Goal: Task Accomplishment & Management: Use online tool/utility

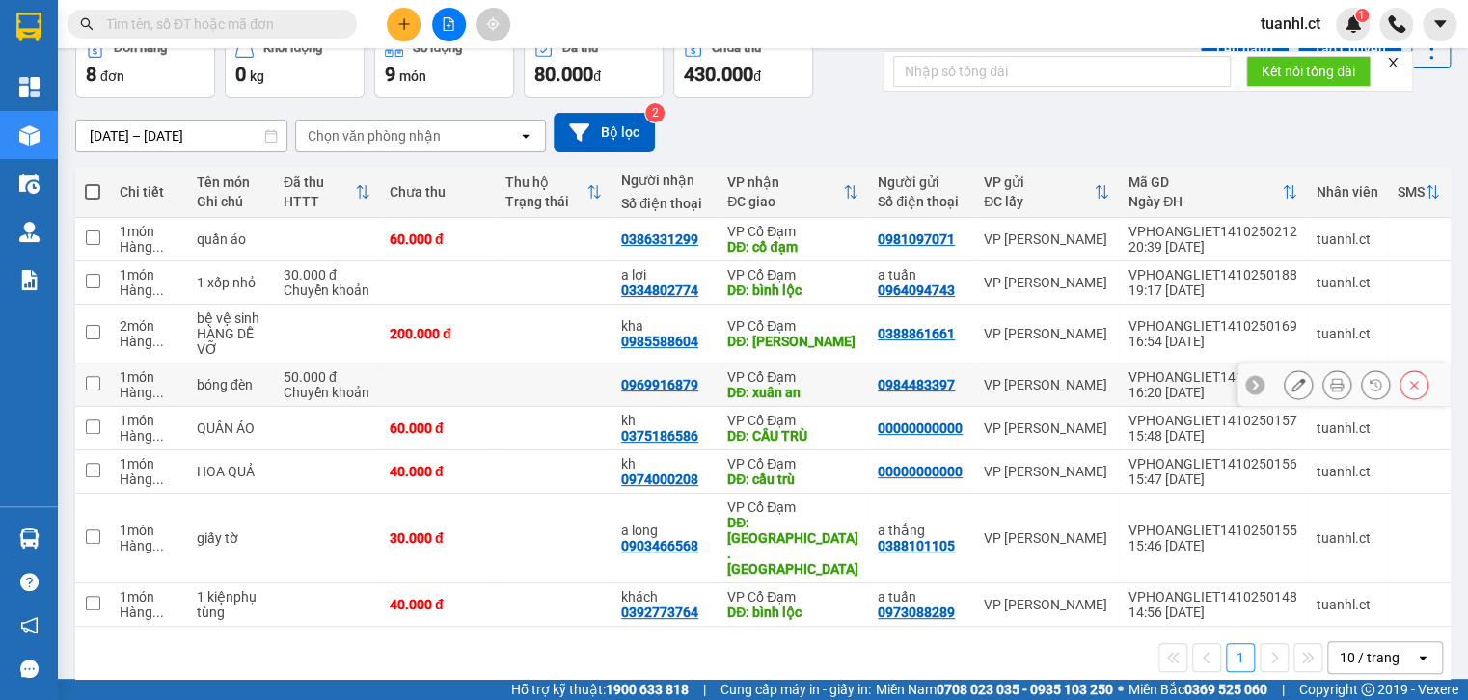
scroll to position [106, 0]
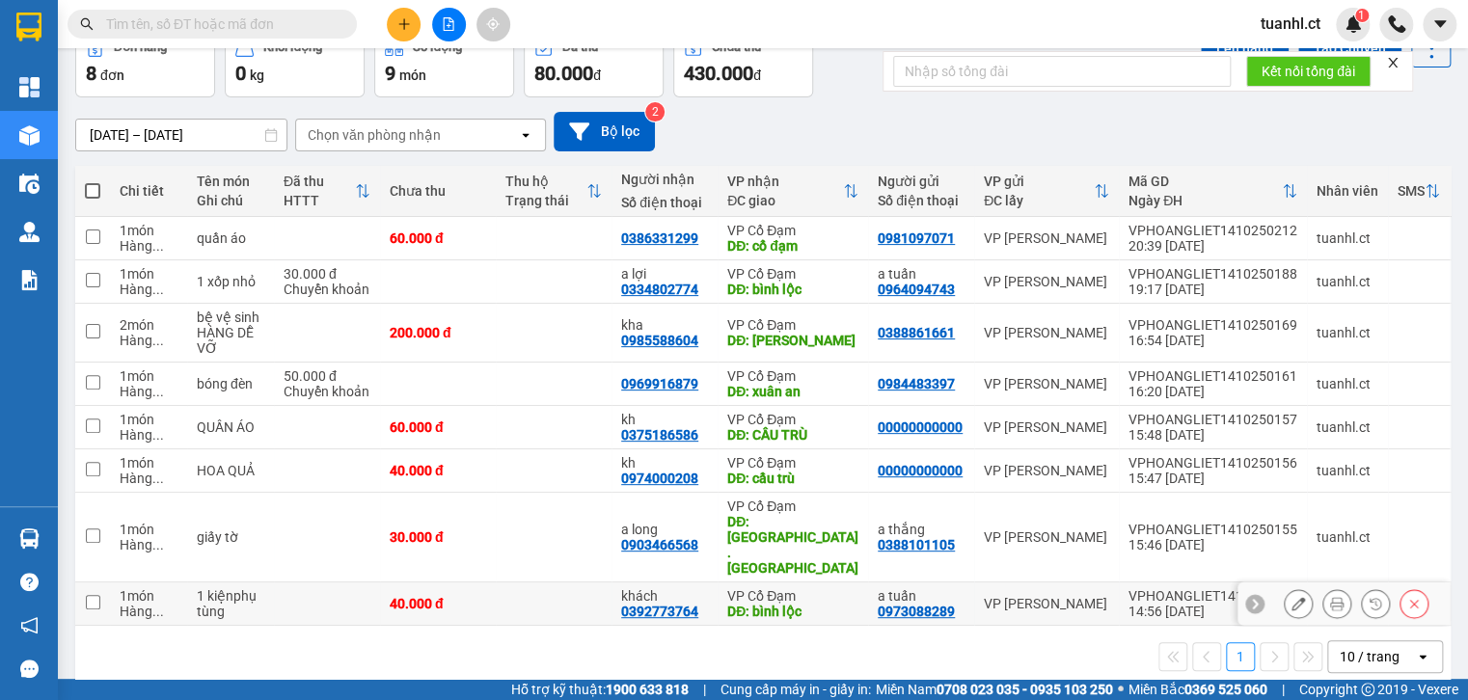
click at [271, 583] on td "1 kiệnphụ tùng" at bounding box center [230, 604] width 87 height 43
checkbox input "true"
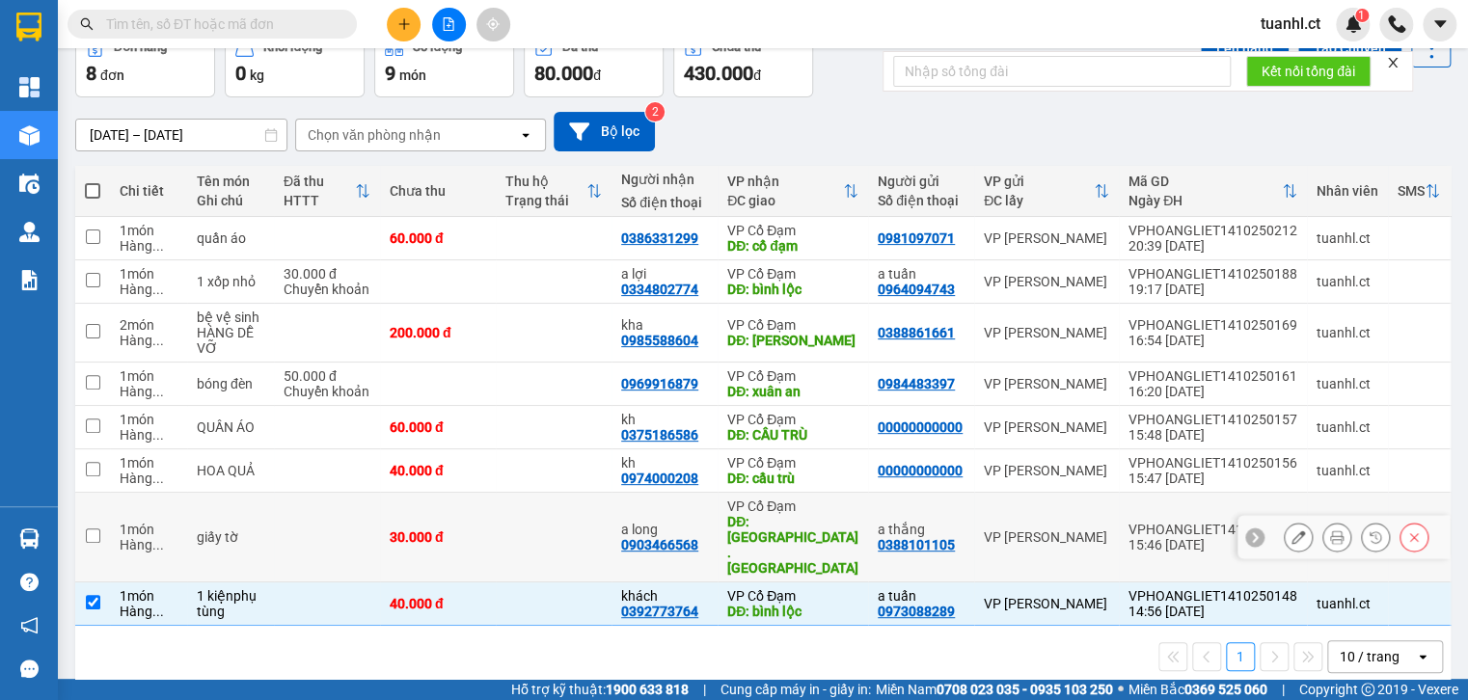
click at [293, 498] on td at bounding box center [327, 538] width 106 height 90
checkbox input "true"
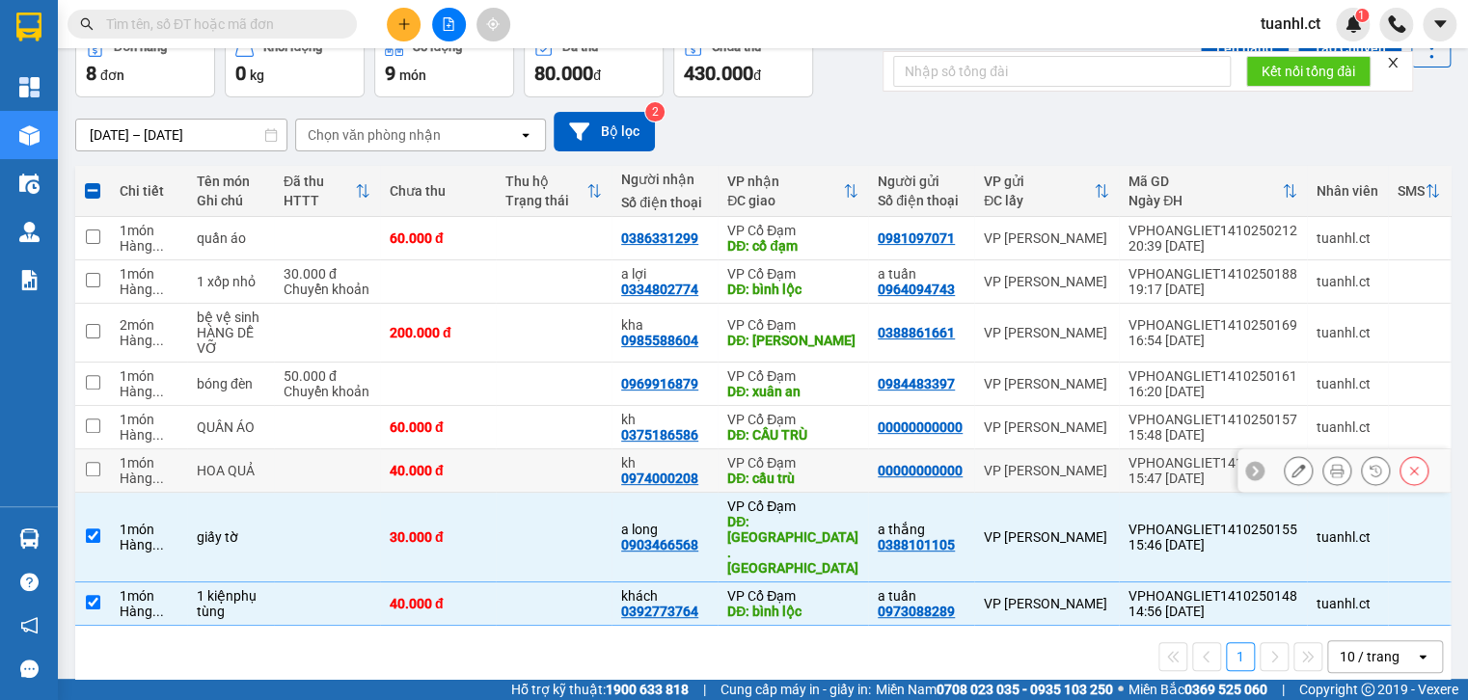
click at [289, 471] on td at bounding box center [327, 471] width 106 height 43
checkbox input "true"
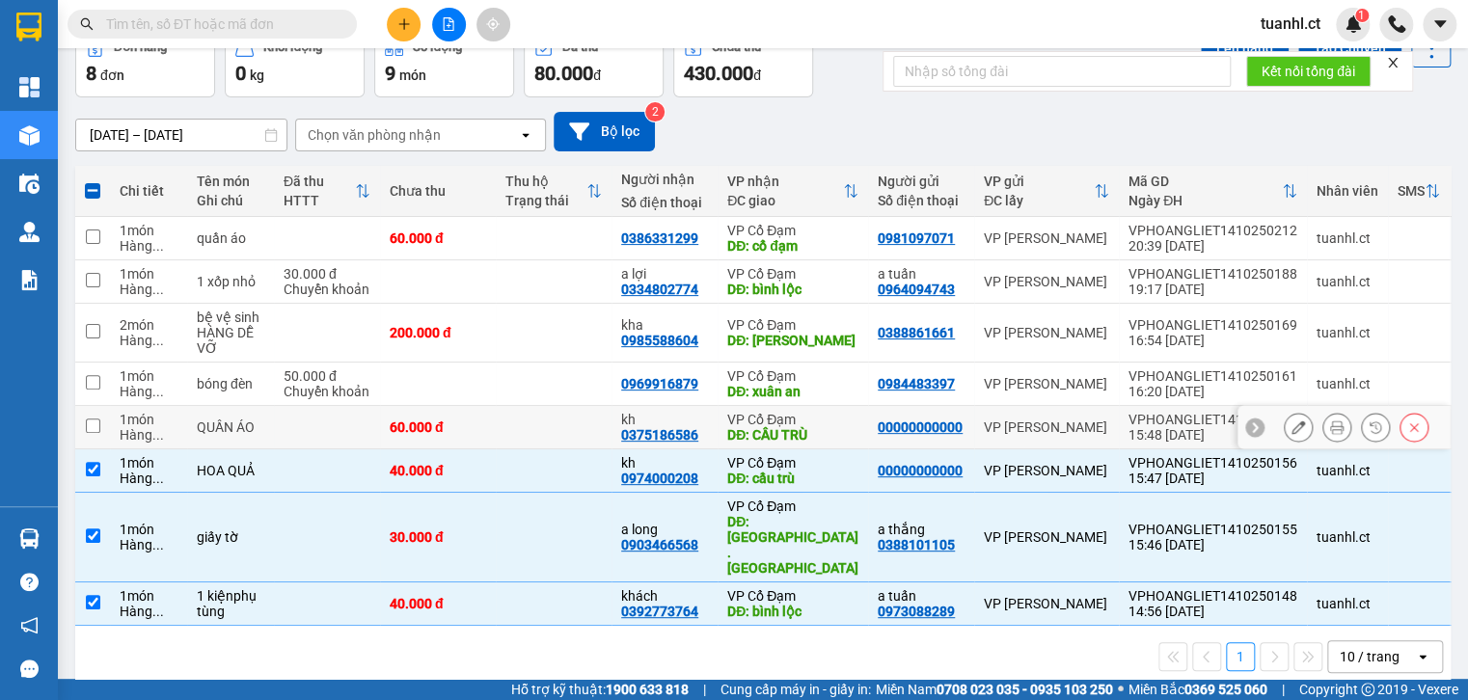
click at [289, 430] on td at bounding box center [327, 427] width 106 height 43
checkbox input "true"
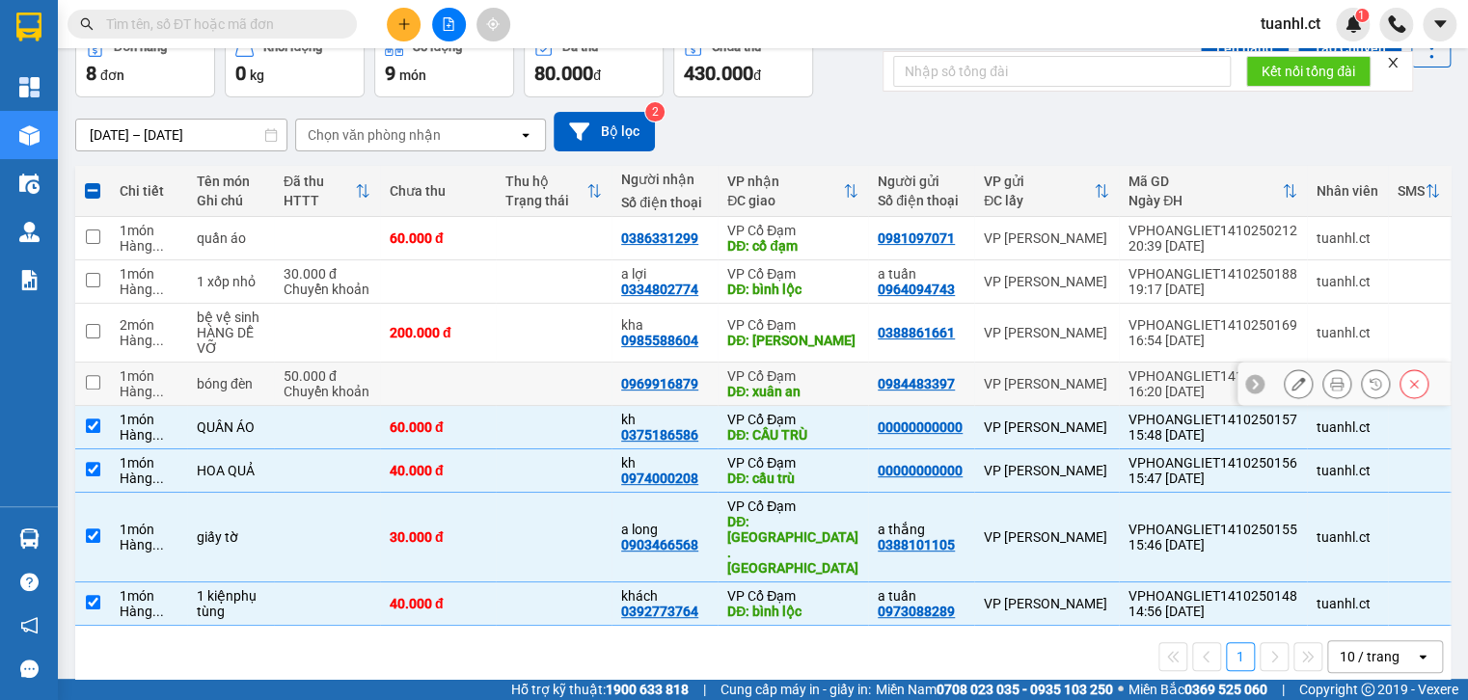
click at [295, 390] on div "Chuyển khoản" at bounding box center [327, 391] width 87 height 15
checkbox input "true"
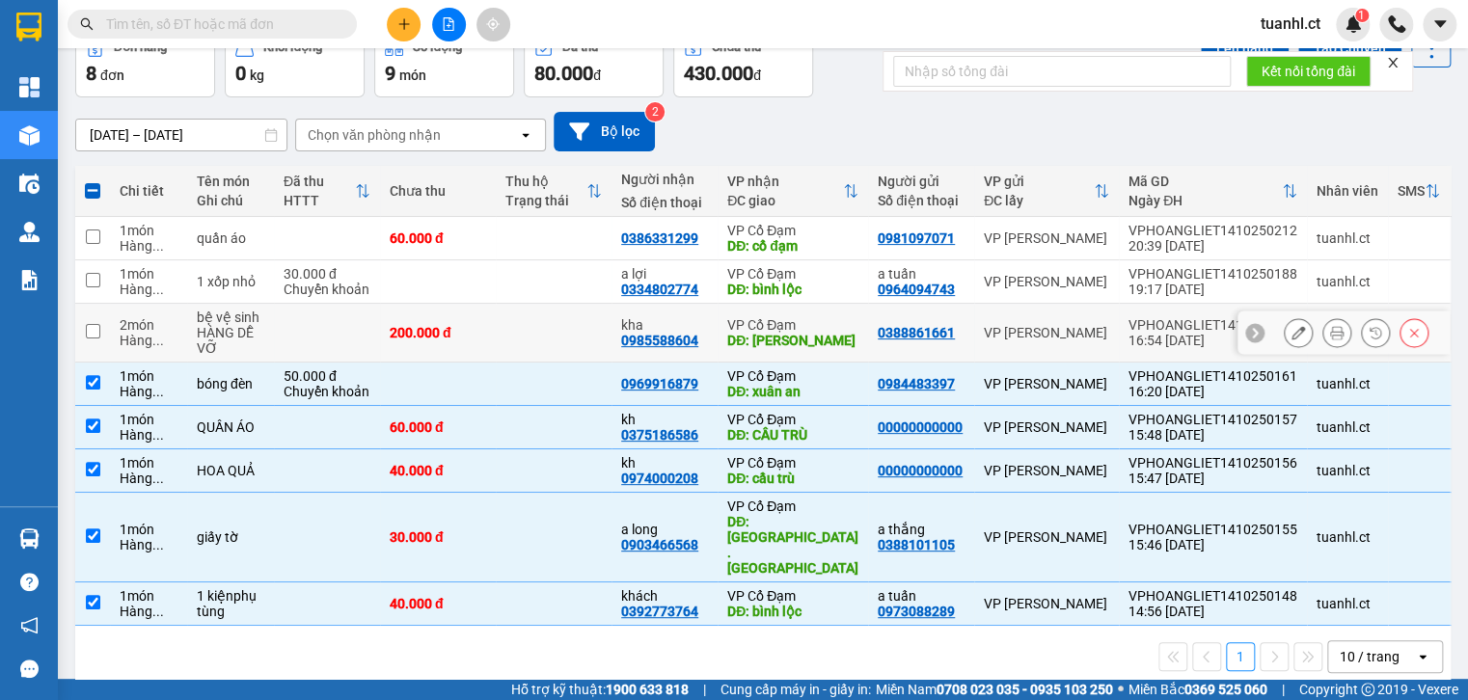
click at [305, 336] on td at bounding box center [327, 333] width 106 height 59
checkbox input "true"
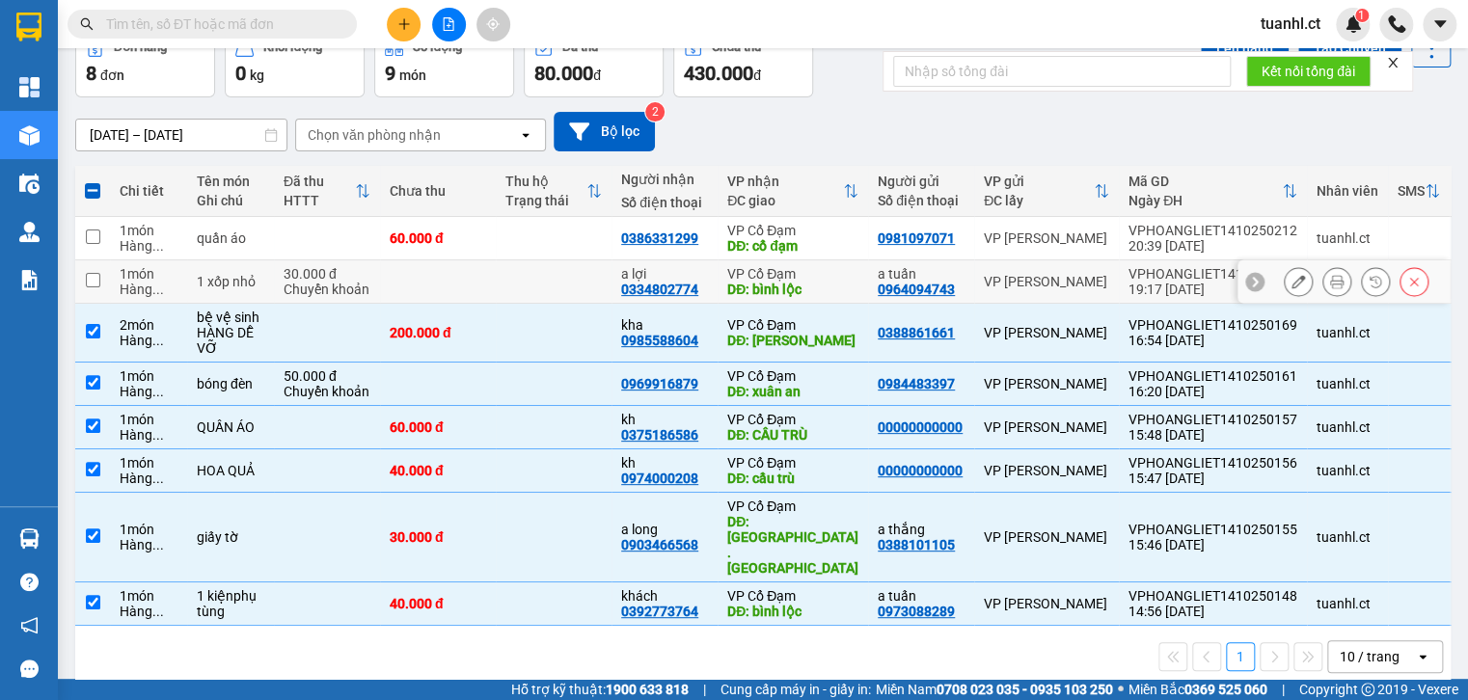
click at [313, 277] on div "30.000 đ" at bounding box center [327, 273] width 87 height 15
checkbox input "true"
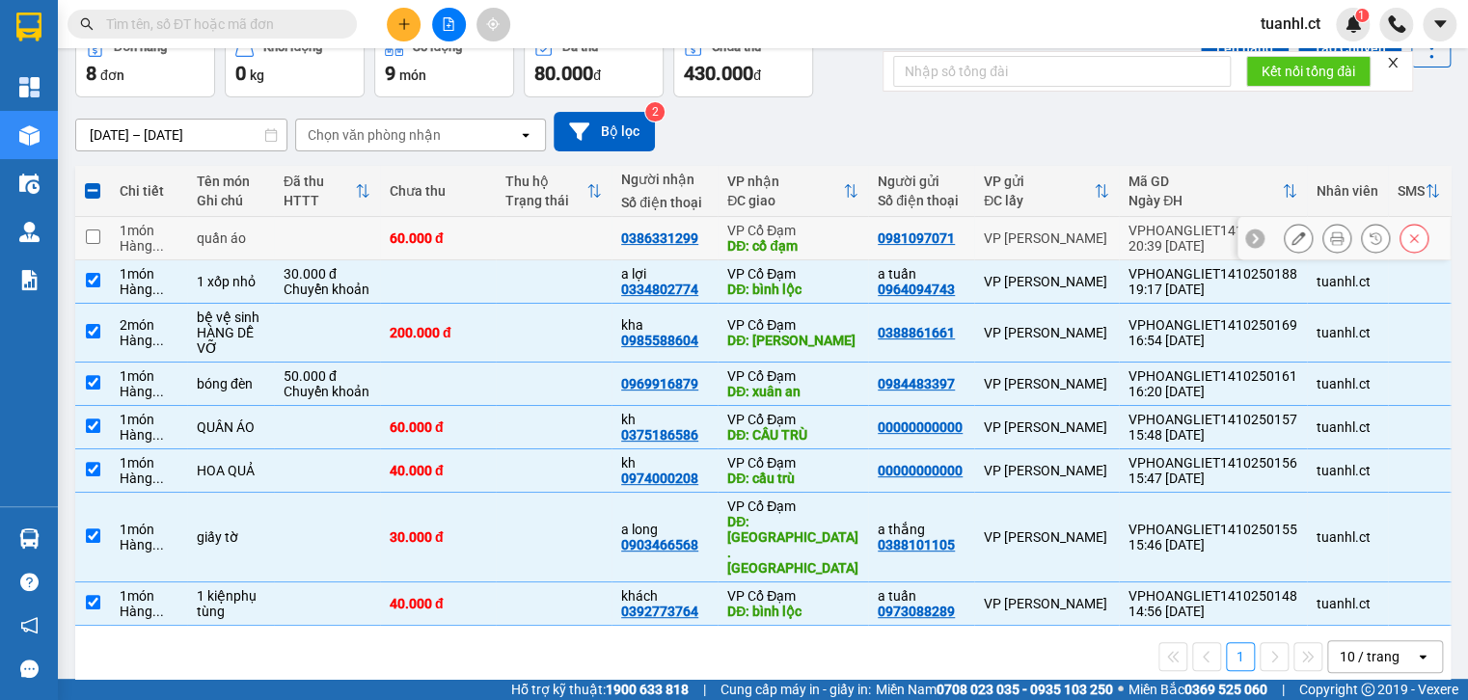
click at [315, 237] on td at bounding box center [327, 238] width 106 height 43
checkbox input "true"
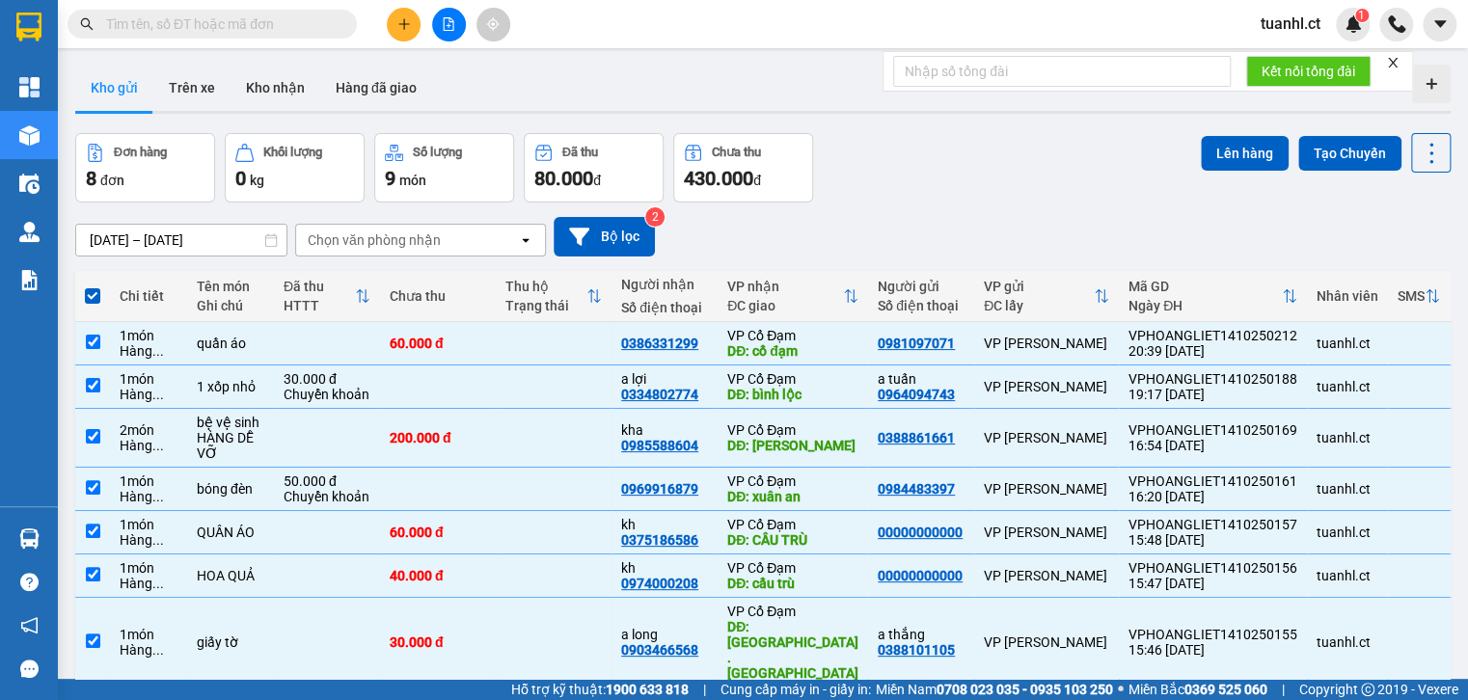
scroll to position [0, 0]
click at [1230, 165] on button "Lên hàng" at bounding box center [1245, 154] width 88 height 35
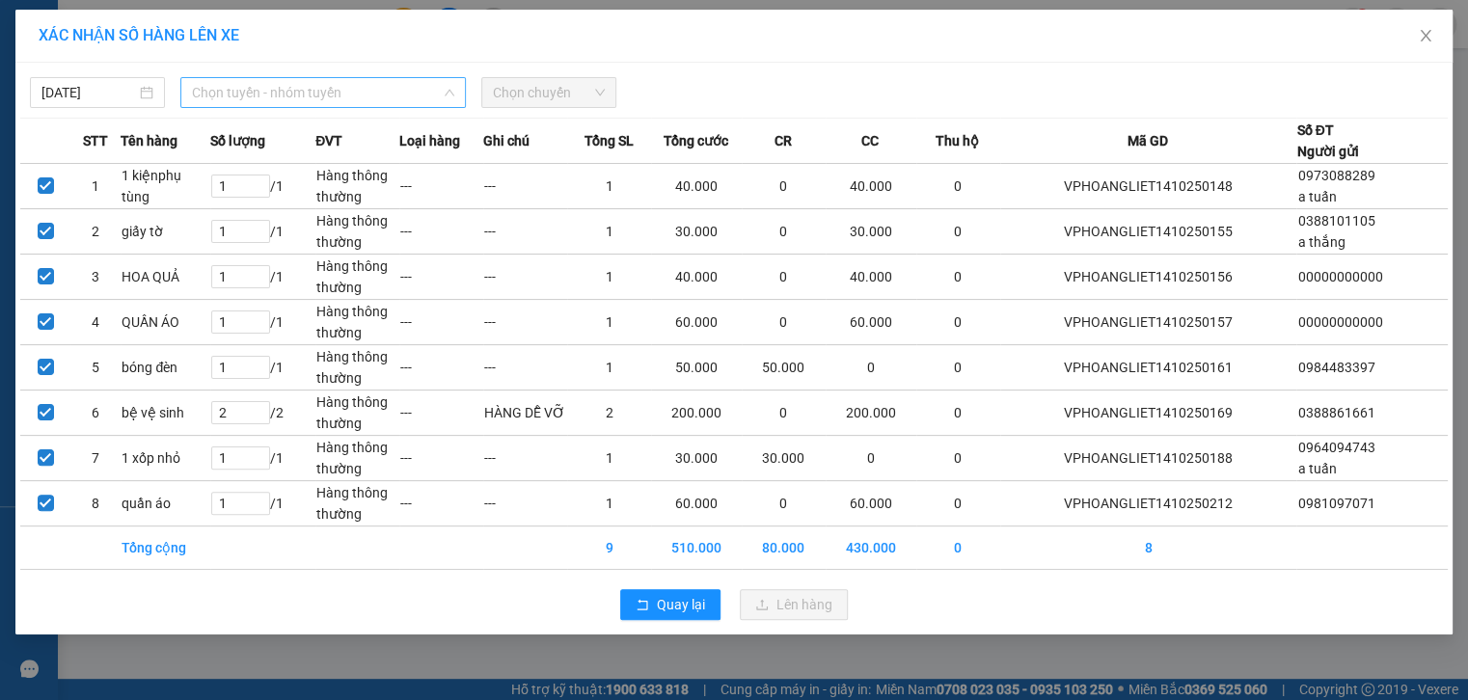
click at [403, 92] on span "Chọn tuyến - nhóm tuyến" at bounding box center [323, 92] width 262 height 29
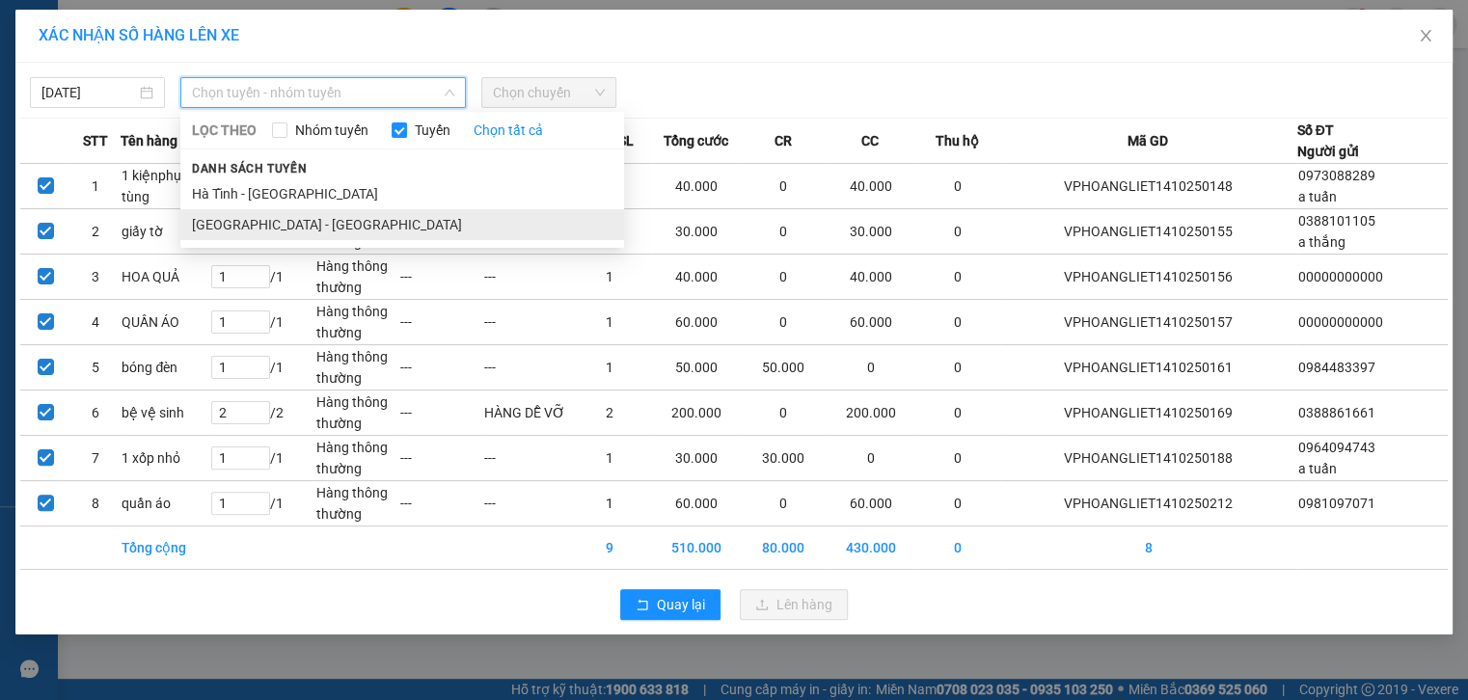
click at [307, 227] on li "[GEOGRAPHIC_DATA] - [GEOGRAPHIC_DATA]" at bounding box center [402, 224] width 444 height 31
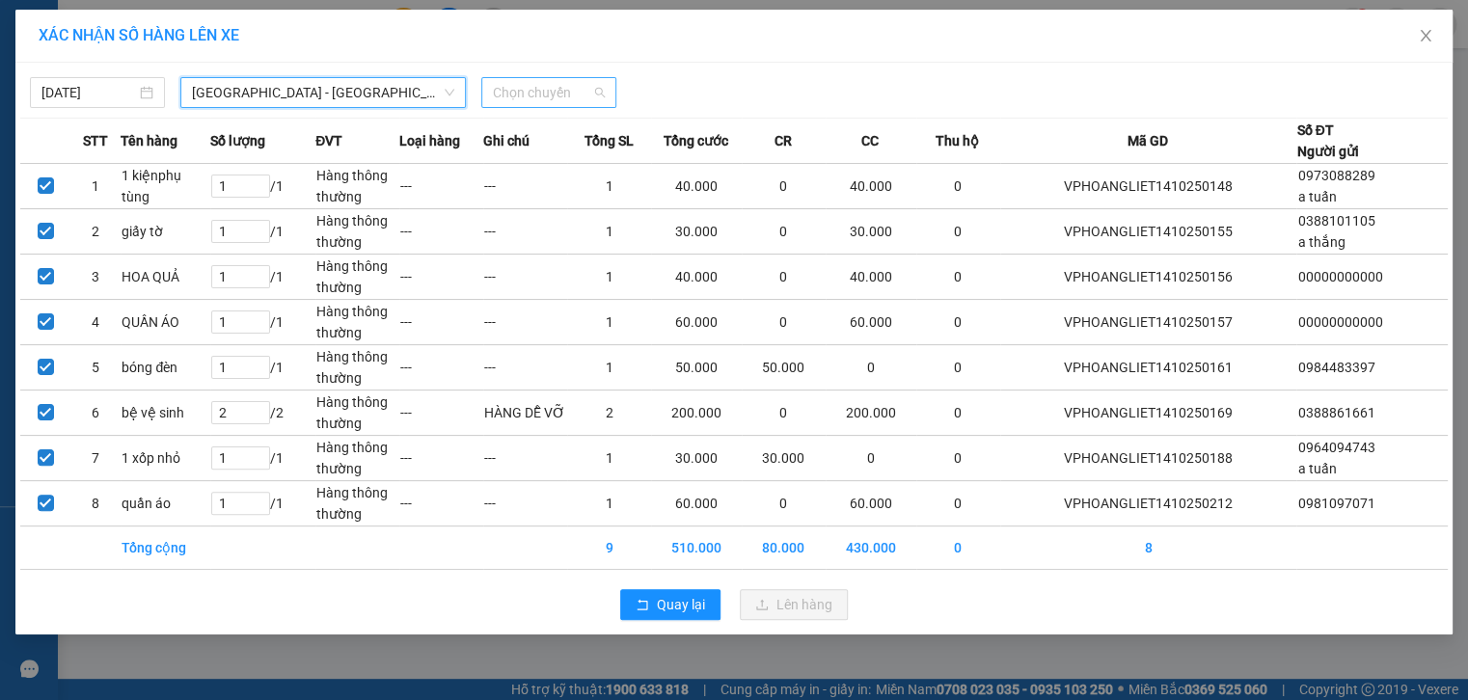
click at [571, 94] on span "Chọn chuyến" at bounding box center [549, 92] width 112 height 29
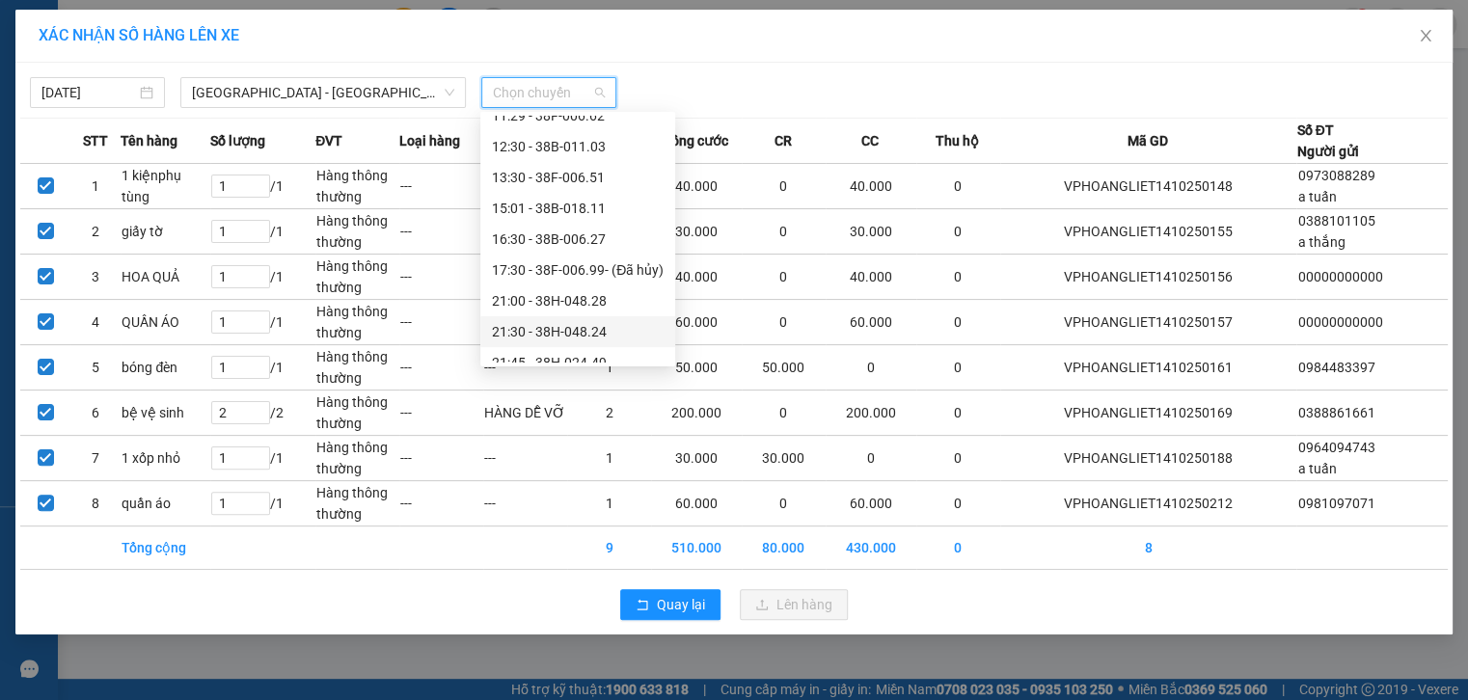
scroll to position [93, 0]
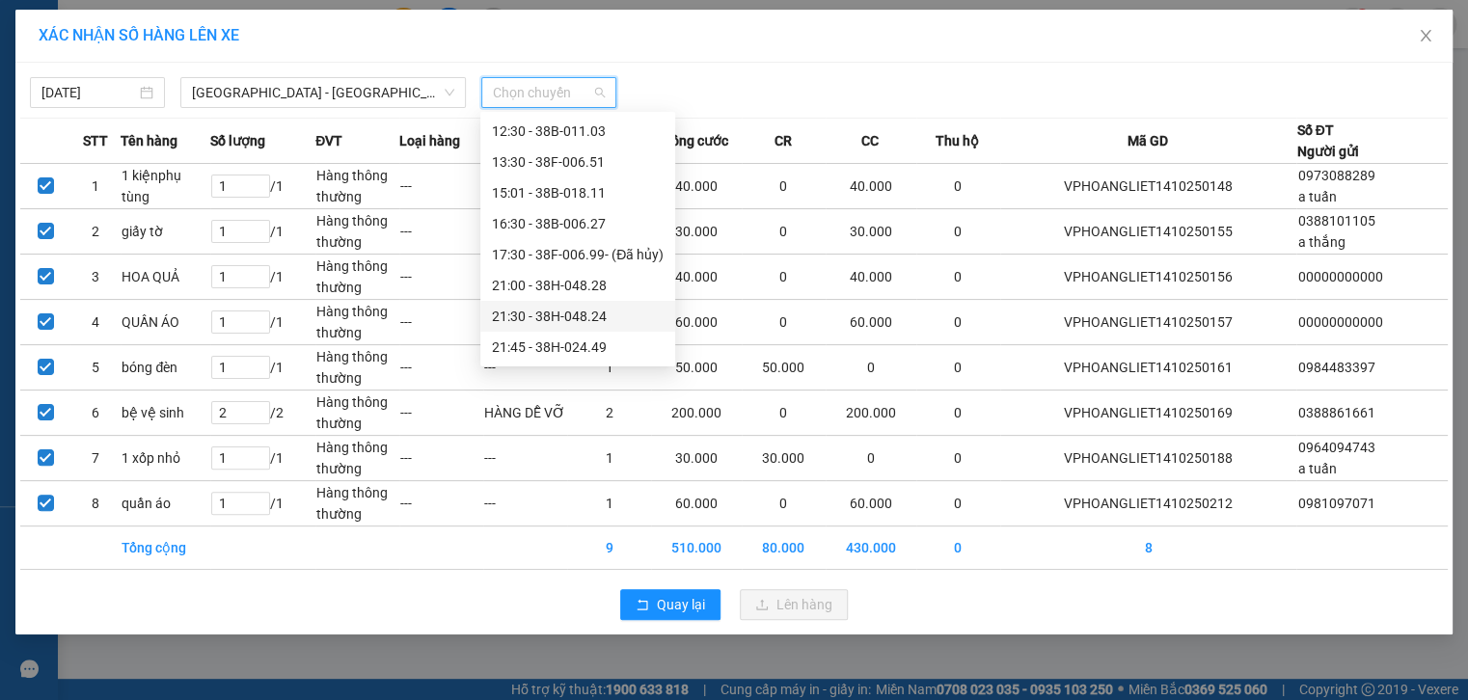
click at [579, 320] on div "21:30 - 38H-048.24" at bounding box center [578, 316] width 172 height 21
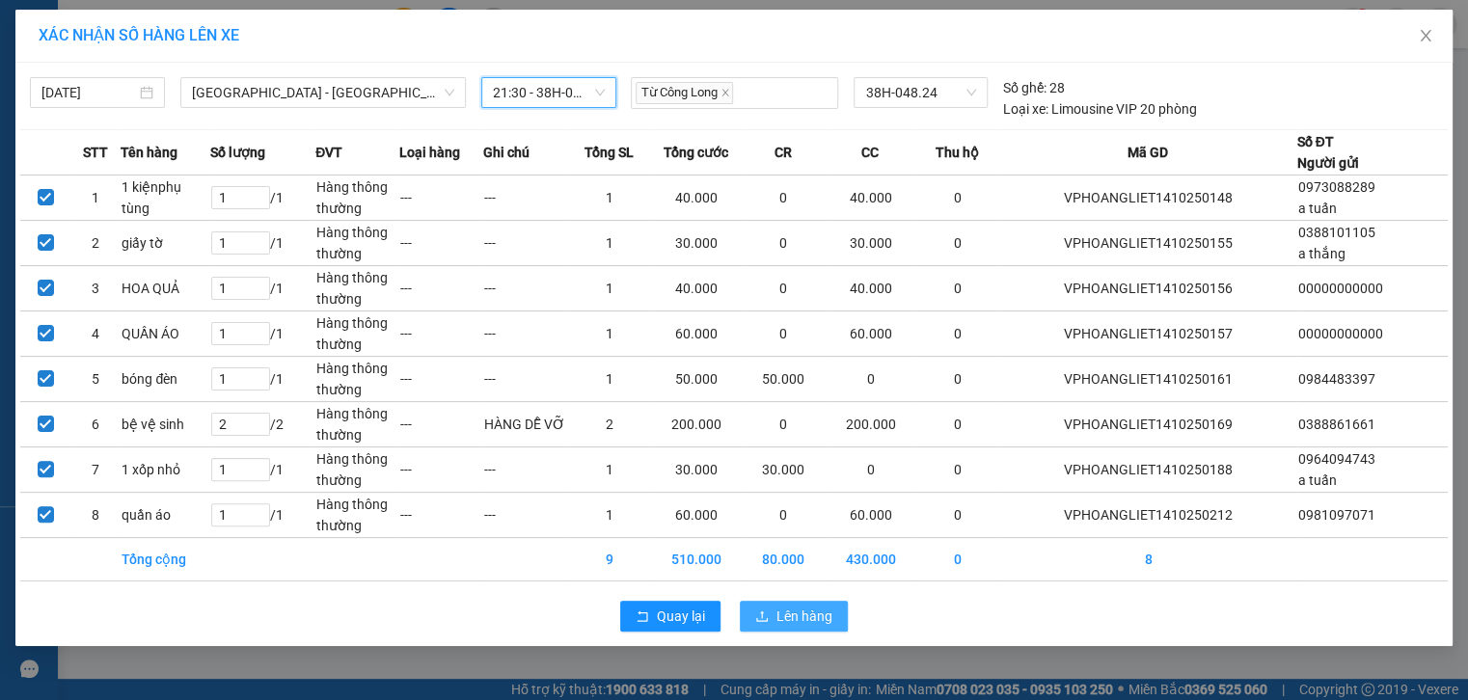
click at [783, 610] on span "Lên hàng" at bounding box center [805, 616] width 56 height 21
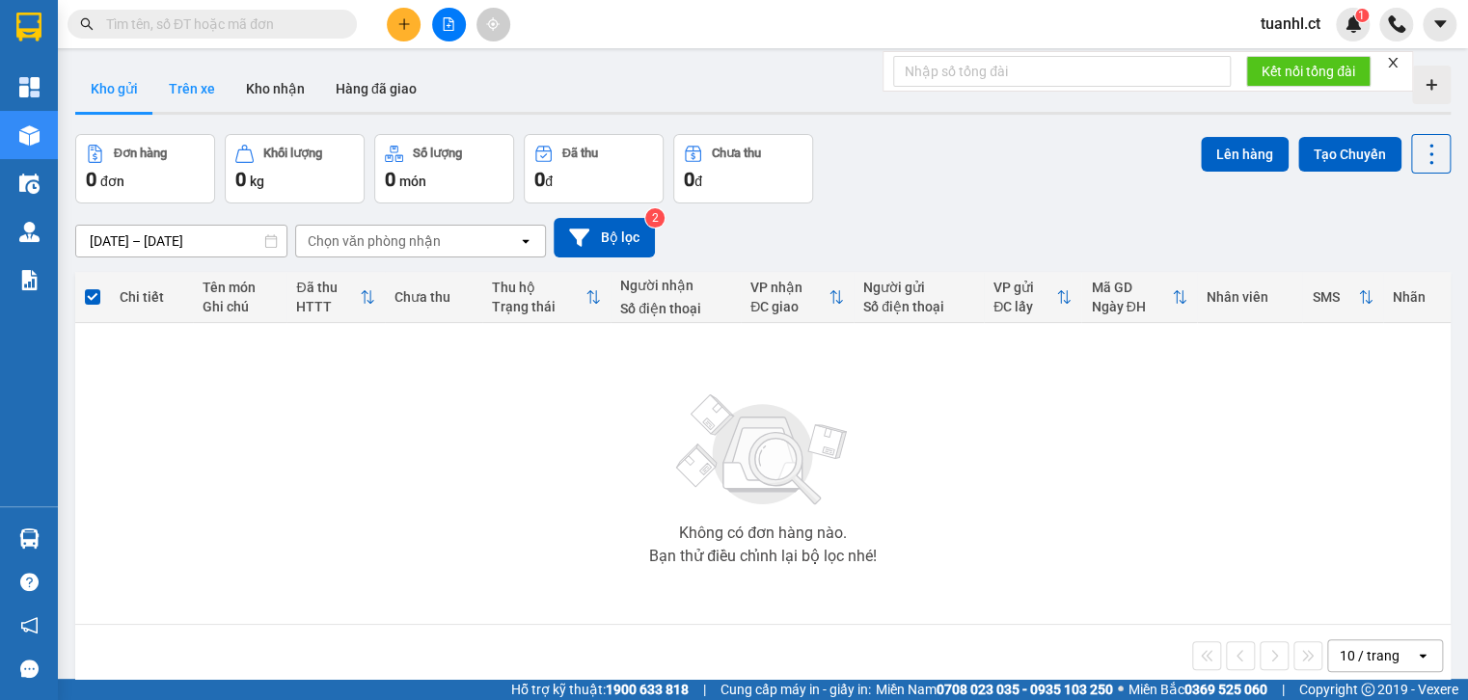
click at [208, 91] on button "Trên xe" at bounding box center [191, 89] width 77 height 46
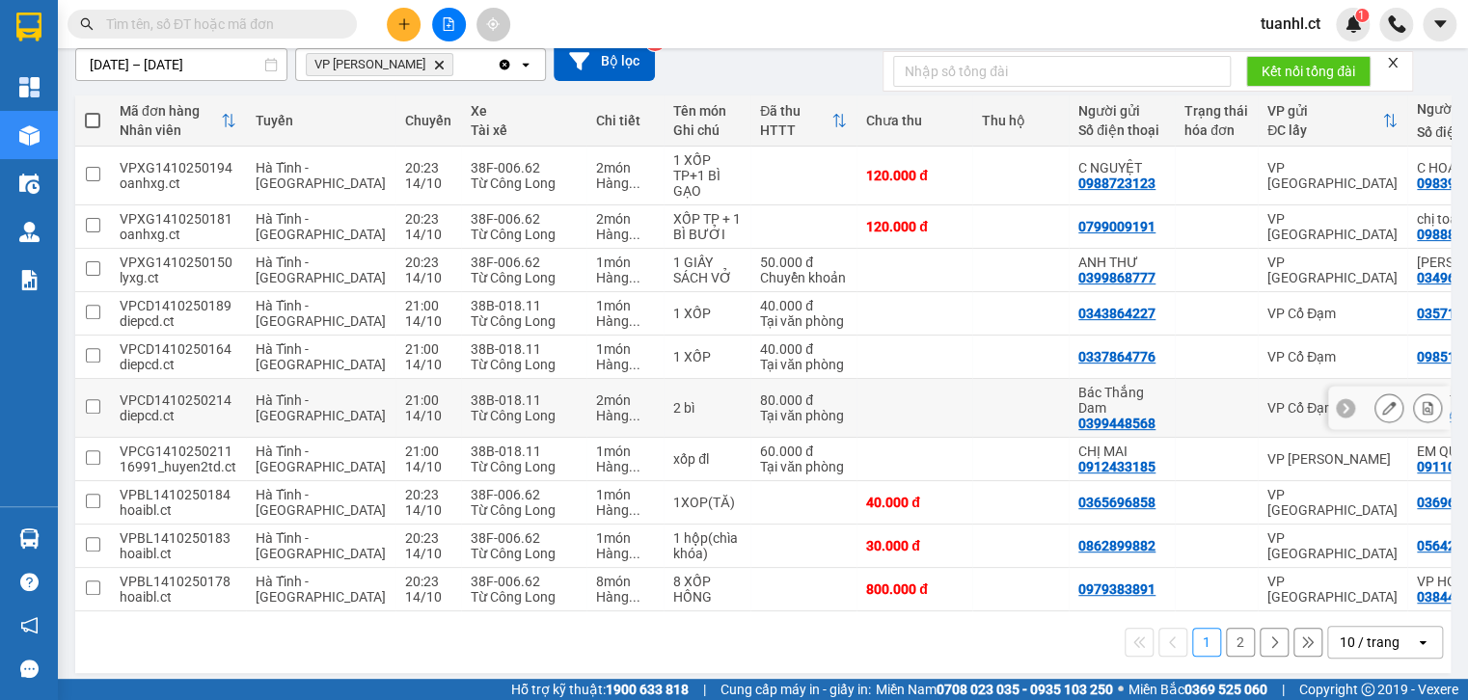
scroll to position [193, 0]
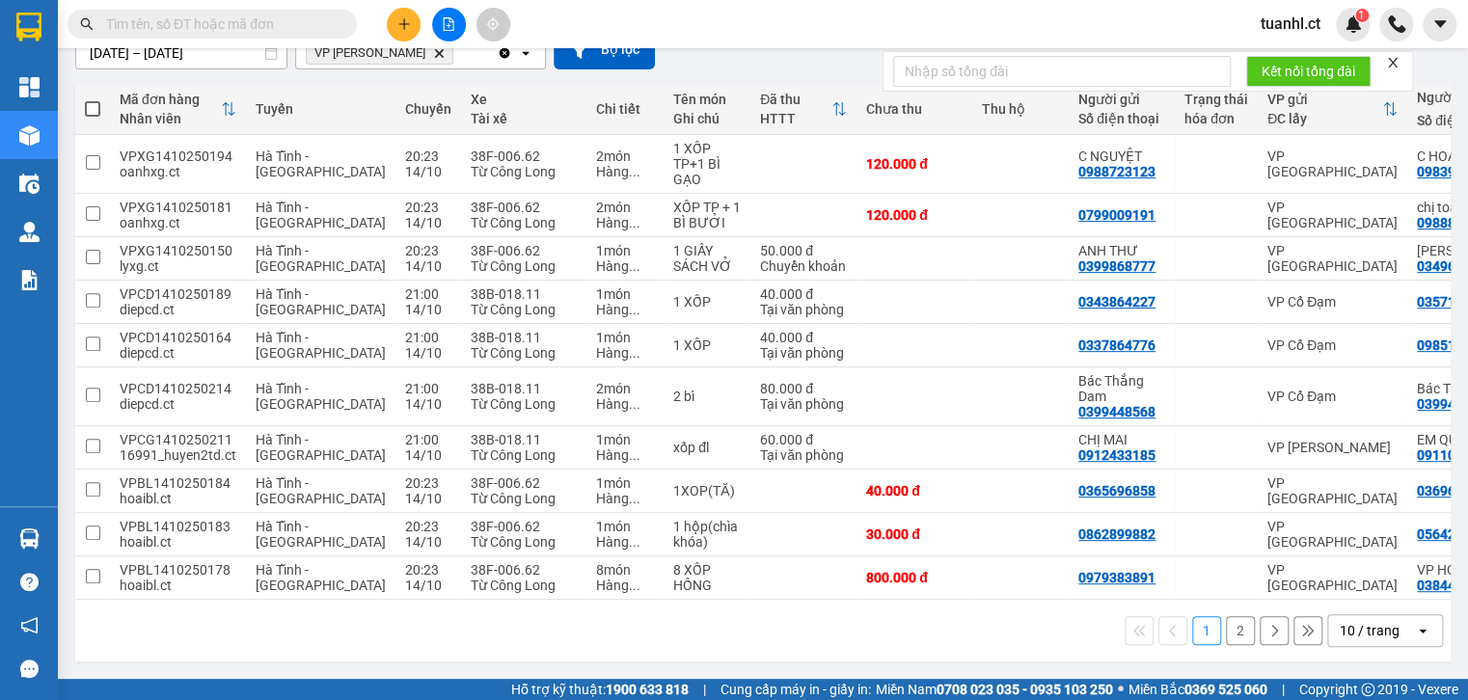
click at [1228, 623] on button "2" at bounding box center [1240, 630] width 29 height 29
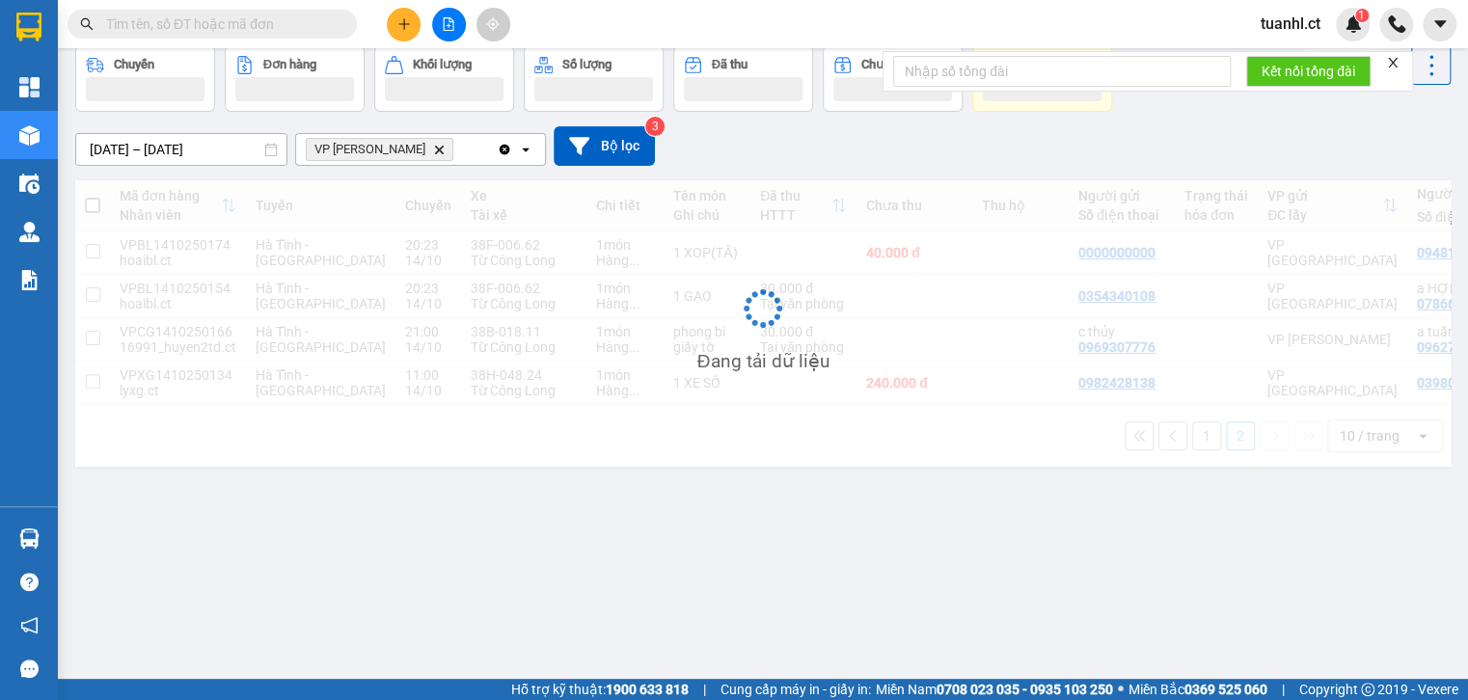
scroll to position [89, 0]
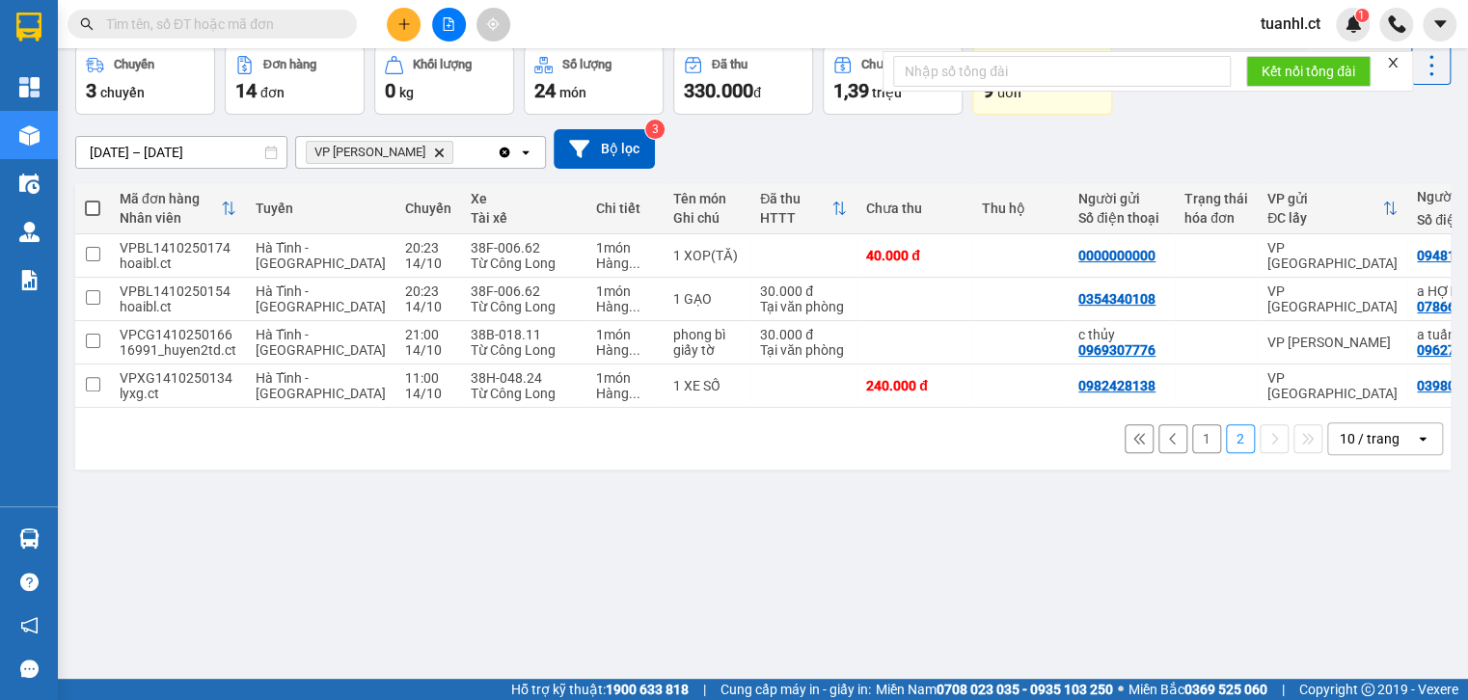
click at [1192, 446] on button "1" at bounding box center [1206, 438] width 29 height 29
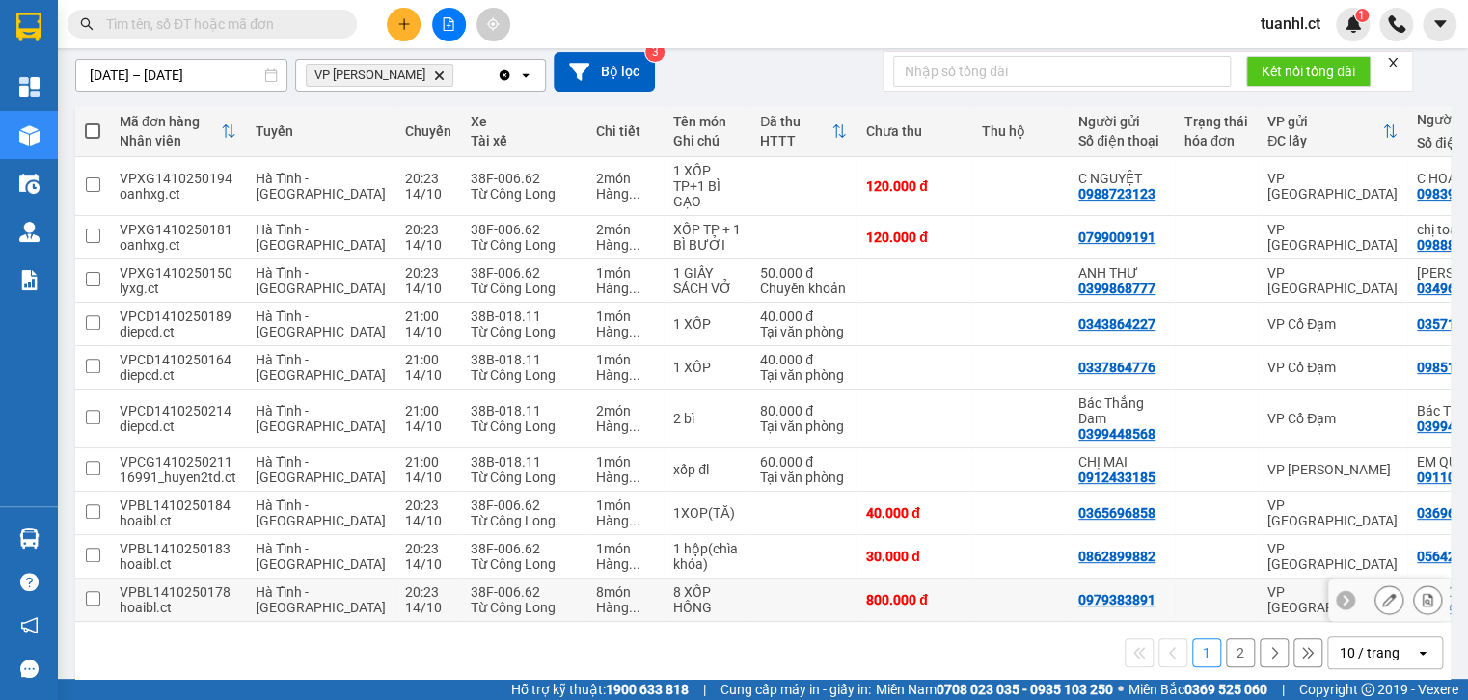
scroll to position [193, 0]
